Goal: Information Seeking & Learning: Learn about a topic

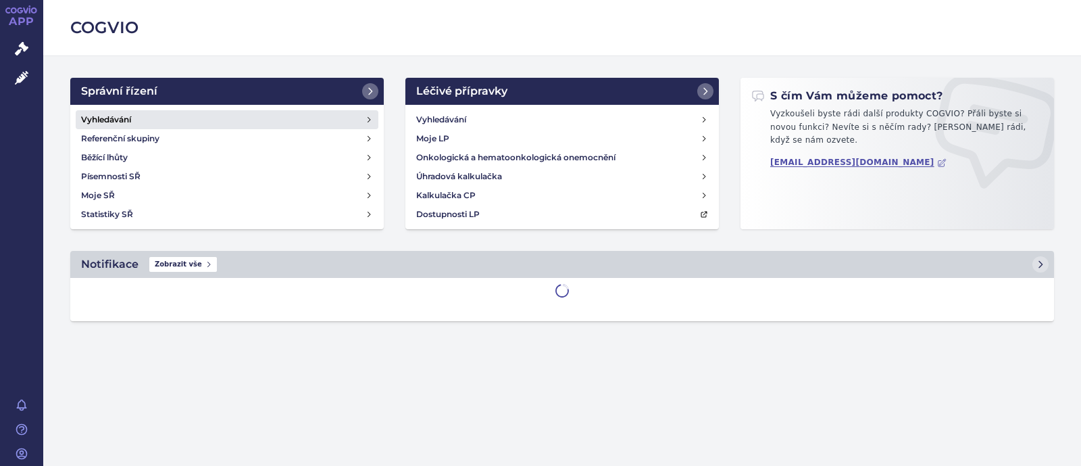
click at [211, 120] on link "Vyhledávání" at bounding box center [227, 119] width 303 height 19
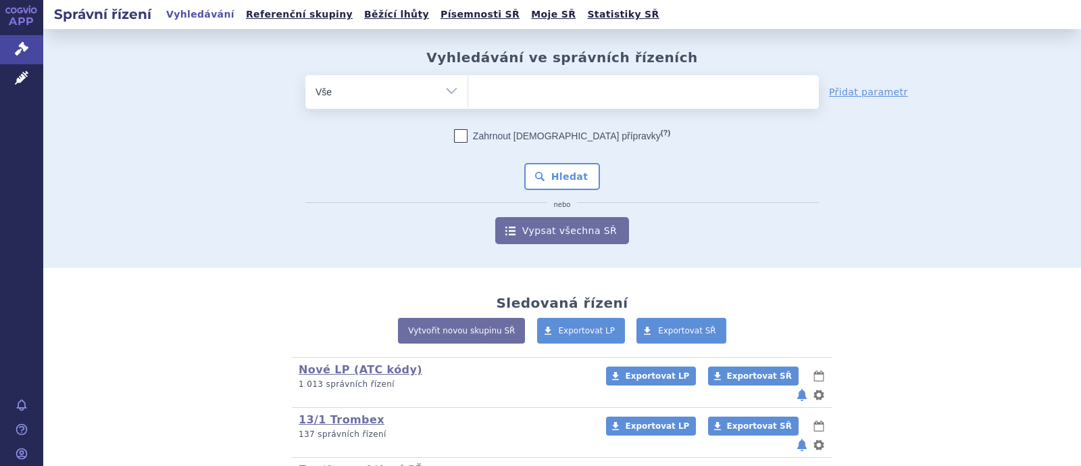
click at [525, 95] on ul at bounding box center [643, 89] width 351 height 28
click at [468, 95] on select at bounding box center [468, 91] width 1 height 34
type input "e"
click at [415, 105] on div "odstranit Vše Spisová značka Typ SŘ Přípravek/SUKL kód" at bounding box center [562, 92] width 514 height 34
click at [439, 86] on select "Vše Spisová značka Typ SŘ Přípravek/SUKL kód Účastník/Držitel" at bounding box center [386, 90] width 162 height 30
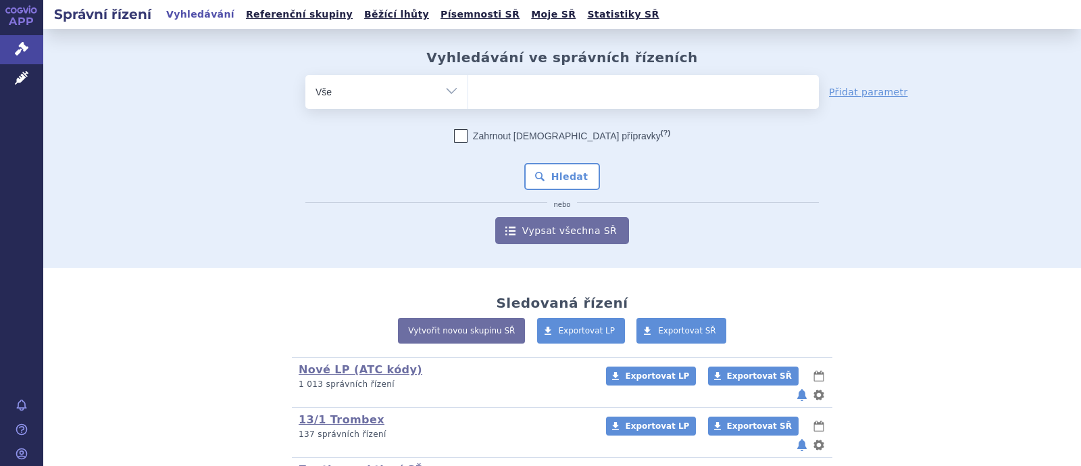
select select "filter-atc-group"
click at [305, 75] on select "Vše Spisová značka Typ SŘ Přípravek/SUKL kód Účastník/Držitel" at bounding box center [386, 90] width 162 height 30
click at [529, 101] on ul at bounding box center [643, 89] width 351 height 28
click at [468, 101] on select at bounding box center [468, 91] width 1 height 34
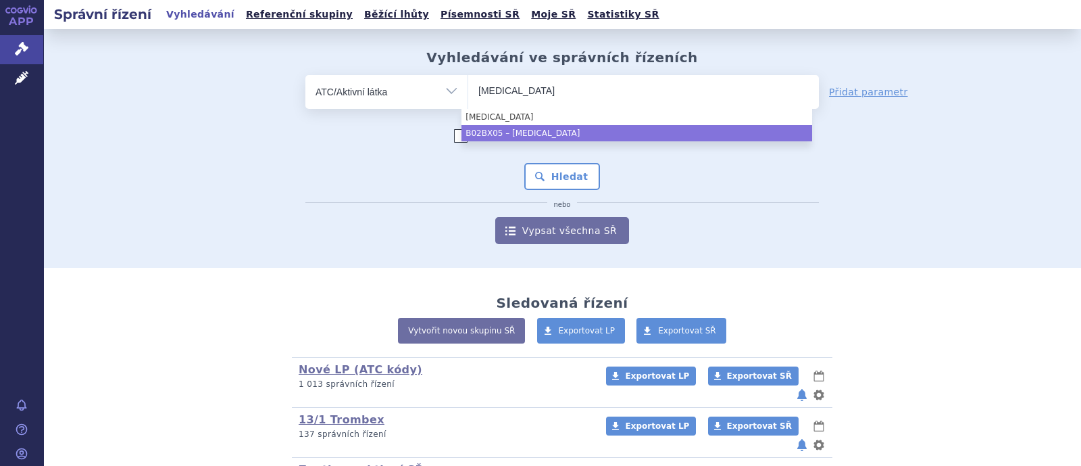
type input "eltrombopag"
select select "B02BX05"
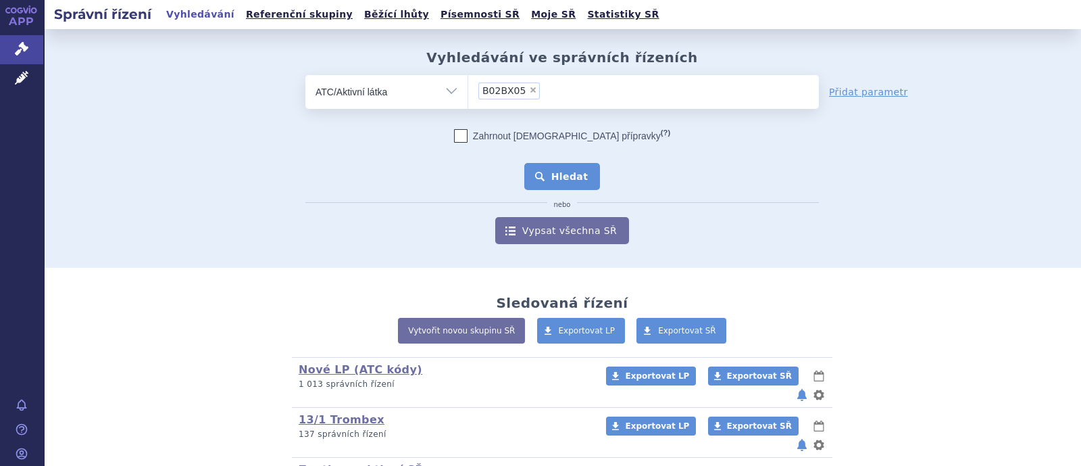
click at [568, 178] on button "Hledat" at bounding box center [562, 176] width 76 height 27
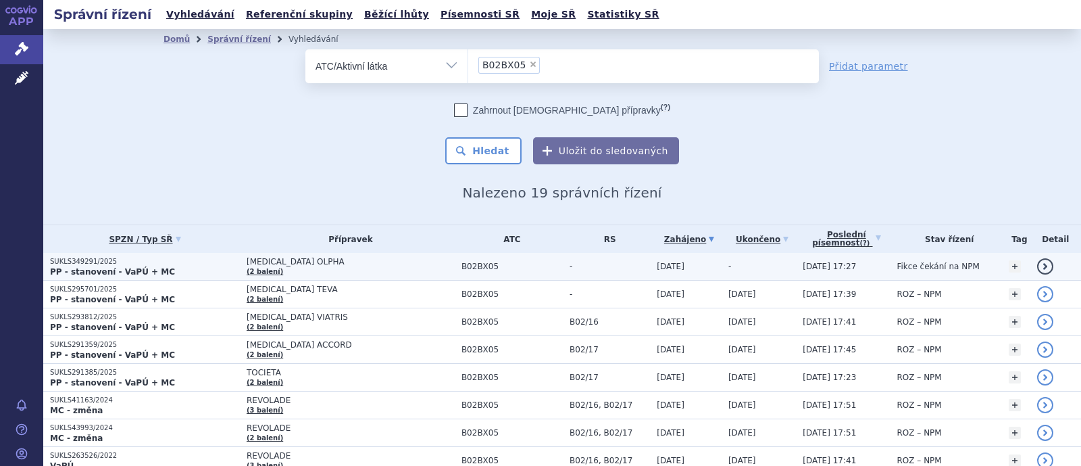
click at [295, 264] on span "ELTROMBOPAG OLPHA" at bounding box center [351, 261] width 208 height 9
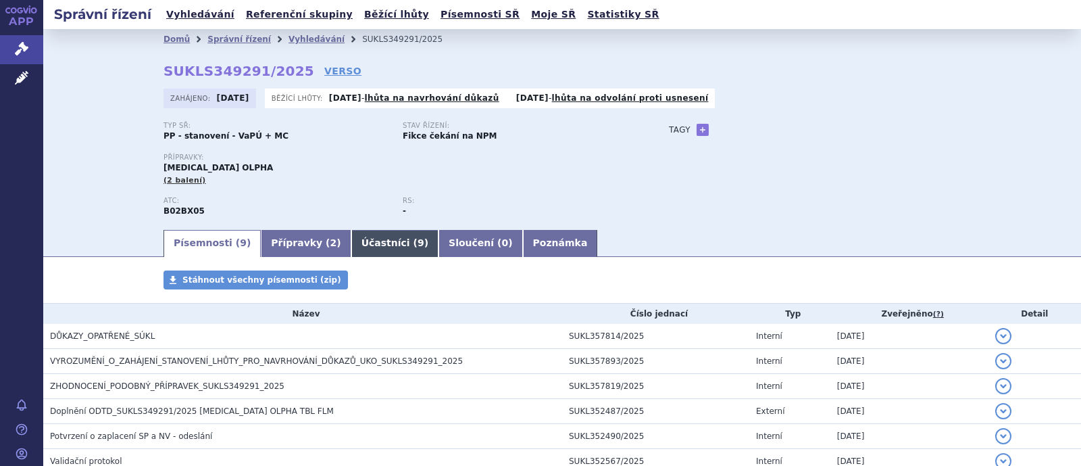
click at [361, 245] on link "Účastníci ( 9 )" at bounding box center [394, 243] width 87 height 27
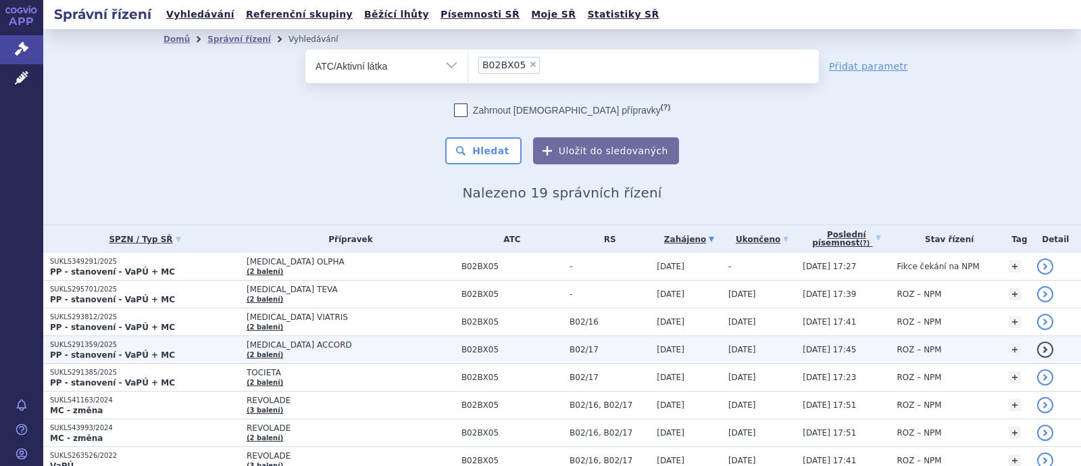
click at [310, 344] on span "ELTROMBOPAG ACCORD" at bounding box center [351, 344] width 208 height 9
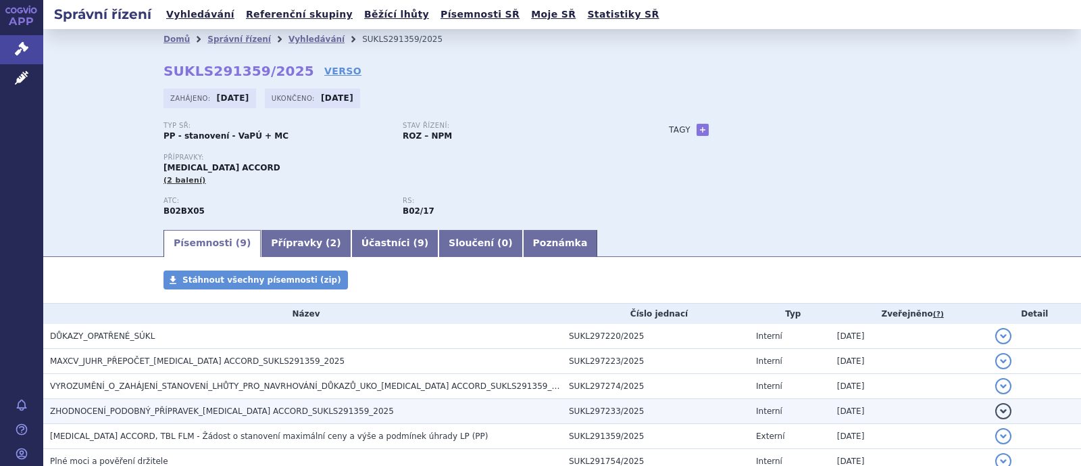
scroll to position [84, 0]
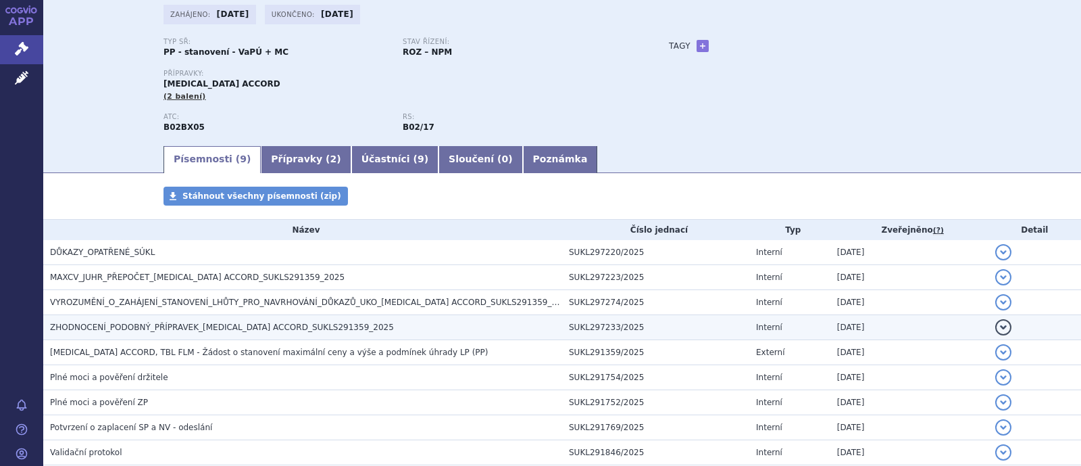
click at [222, 322] on span "ZHODNOCENÍ_PODOBNÝ_PŘÍPRAVEK_[MEDICAL_DATA] ACCORD_SUKLS291359_2025" at bounding box center [222, 326] width 344 height 9
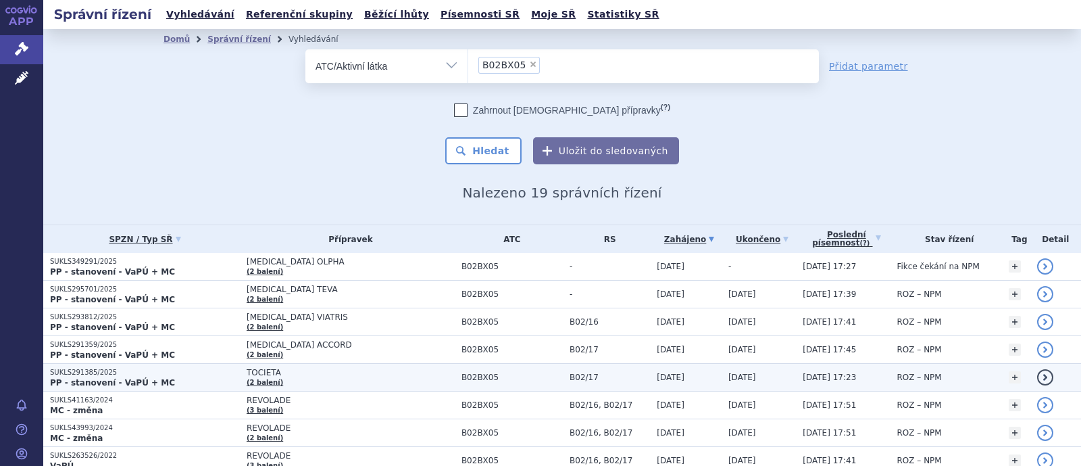
click at [278, 370] on span "TOCIETA" at bounding box center [351, 372] width 208 height 9
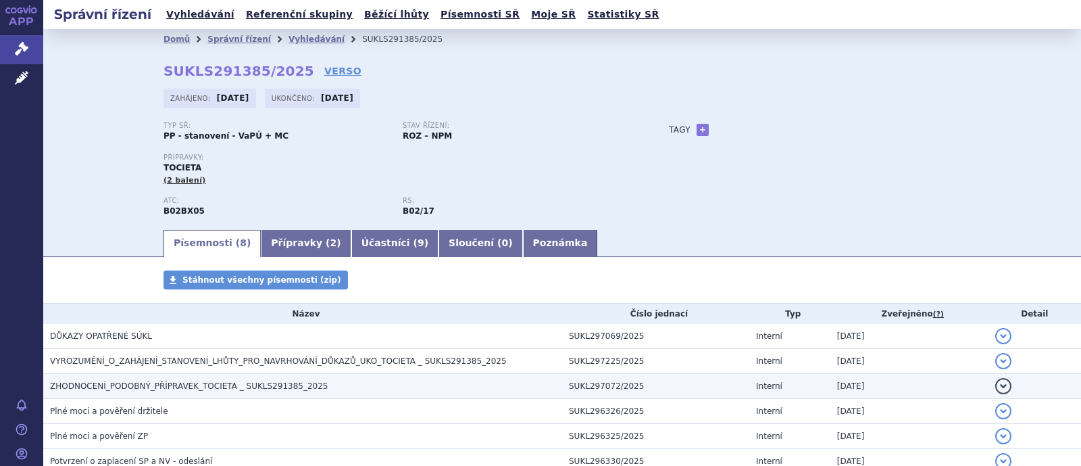
scroll to position [139, 0]
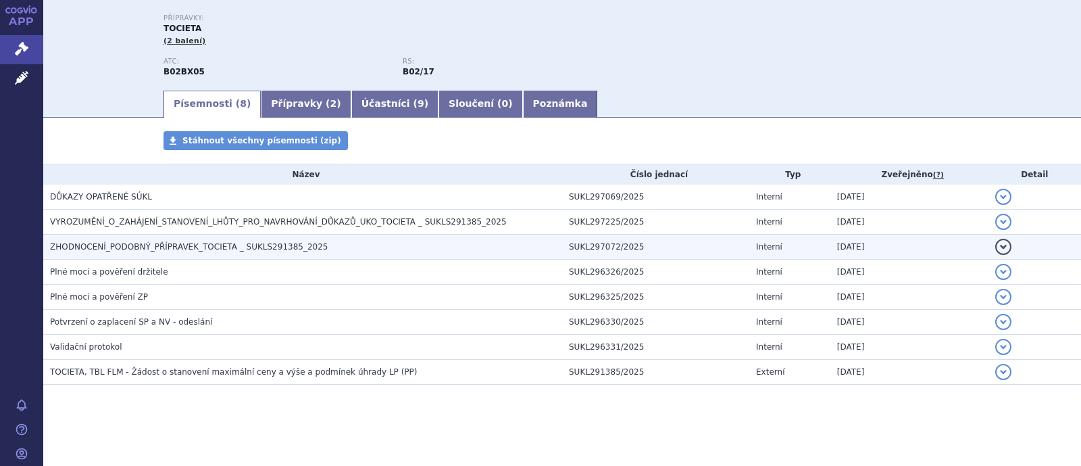
click at [148, 249] on span "ZHODNOCENÍ_PODOBNÝ_PŘÍPRAVEK_TOCIETA _ SUKLS291385_2025" at bounding box center [189, 246] width 278 height 9
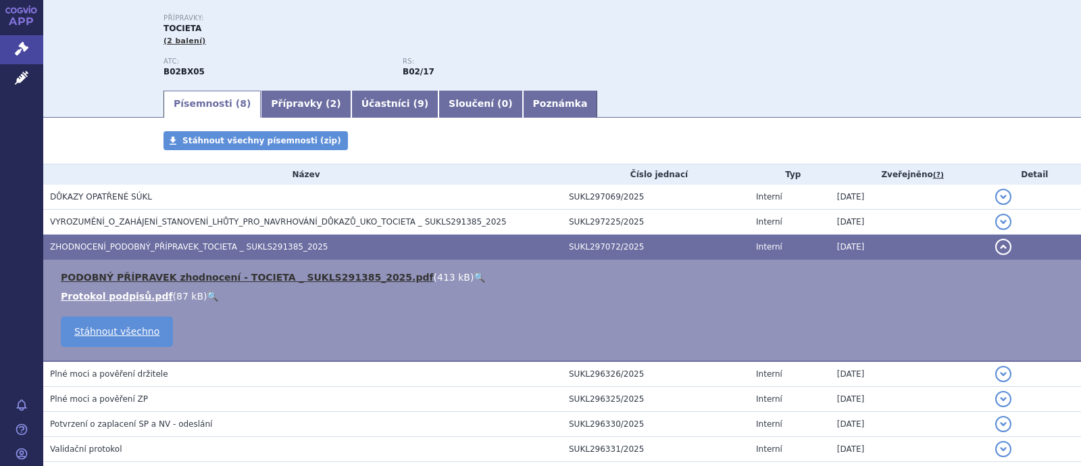
click at [172, 278] on link "PODOBNÝ PŘÍPRAVEK zhodnocení - TOCIETA _ SUKLS291385_2025.pdf" at bounding box center [247, 277] width 373 height 11
